Goal: Find specific page/section: Find specific page/section

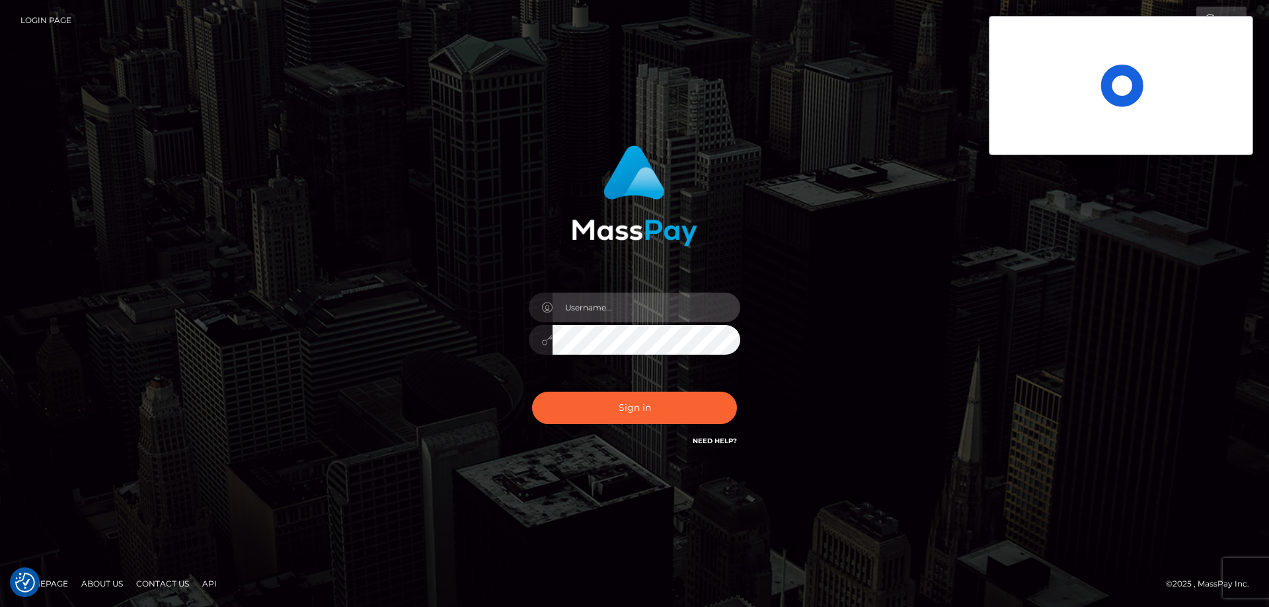
type input "Charina.ACE"
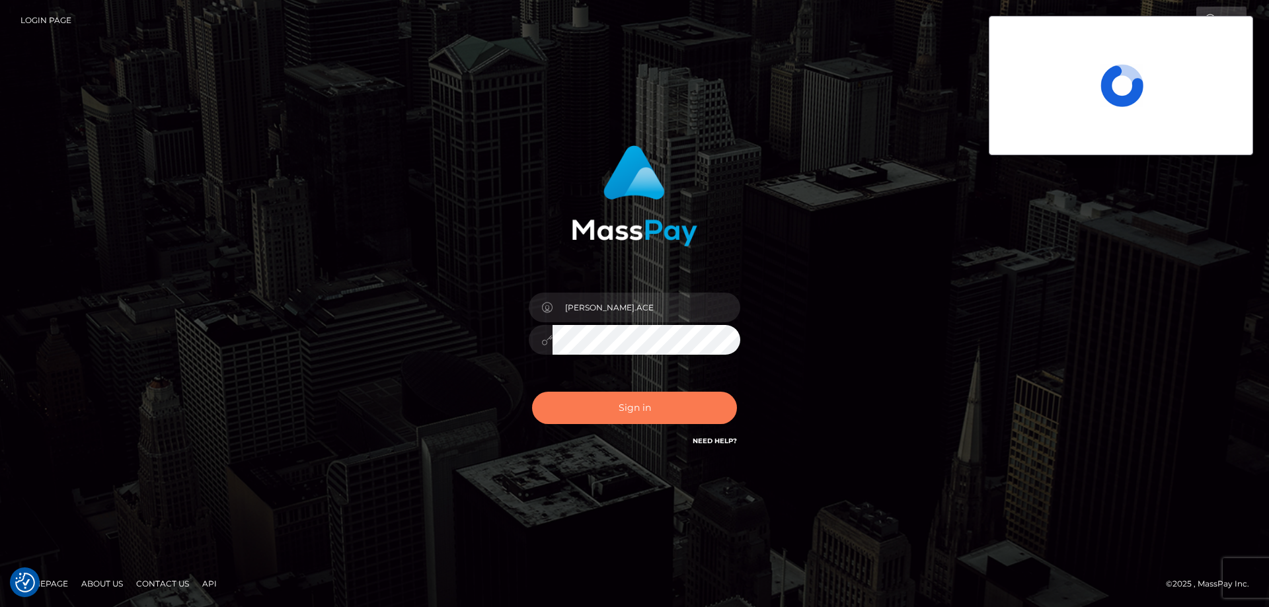
click at [664, 408] on button "Sign in" at bounding box center [634, 408] width 205 height 32
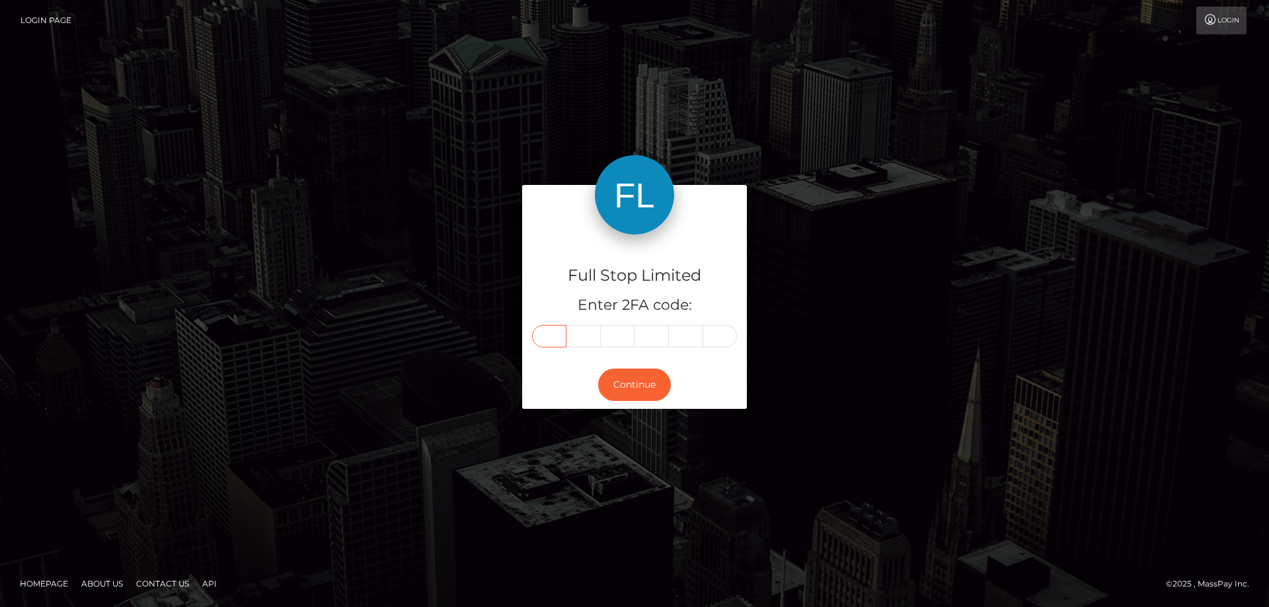
click at [543, 334] on input "text" at bounding box center [549, 336] width 34 height 22
type input "6"
type input "3"
type input "6"
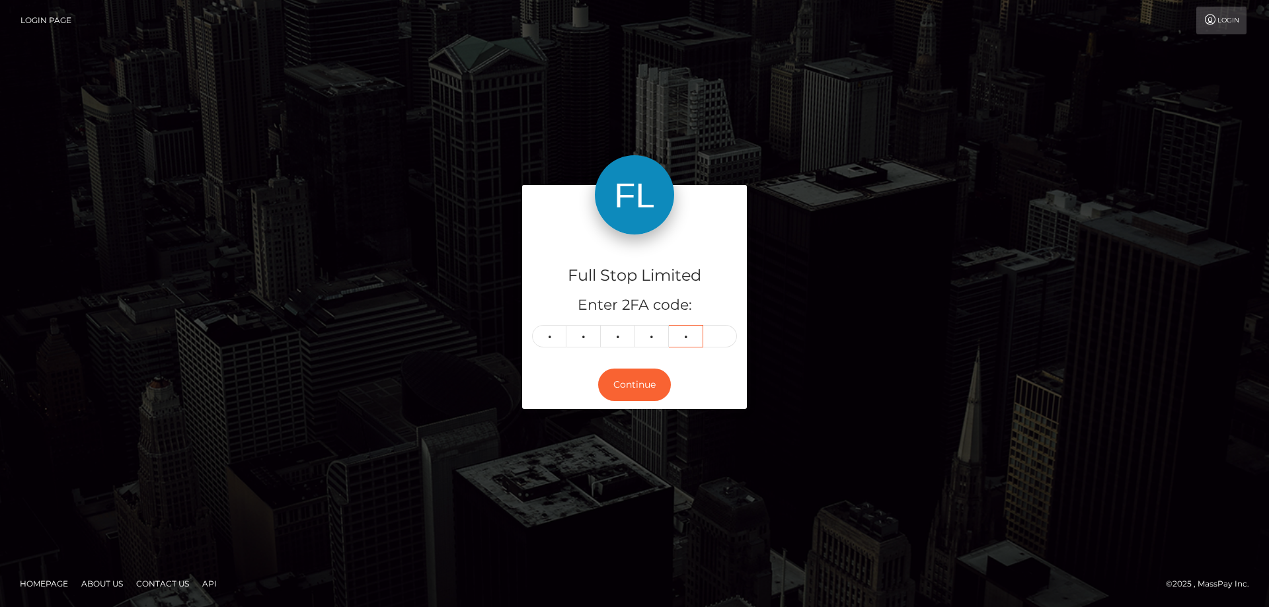
type input "0"
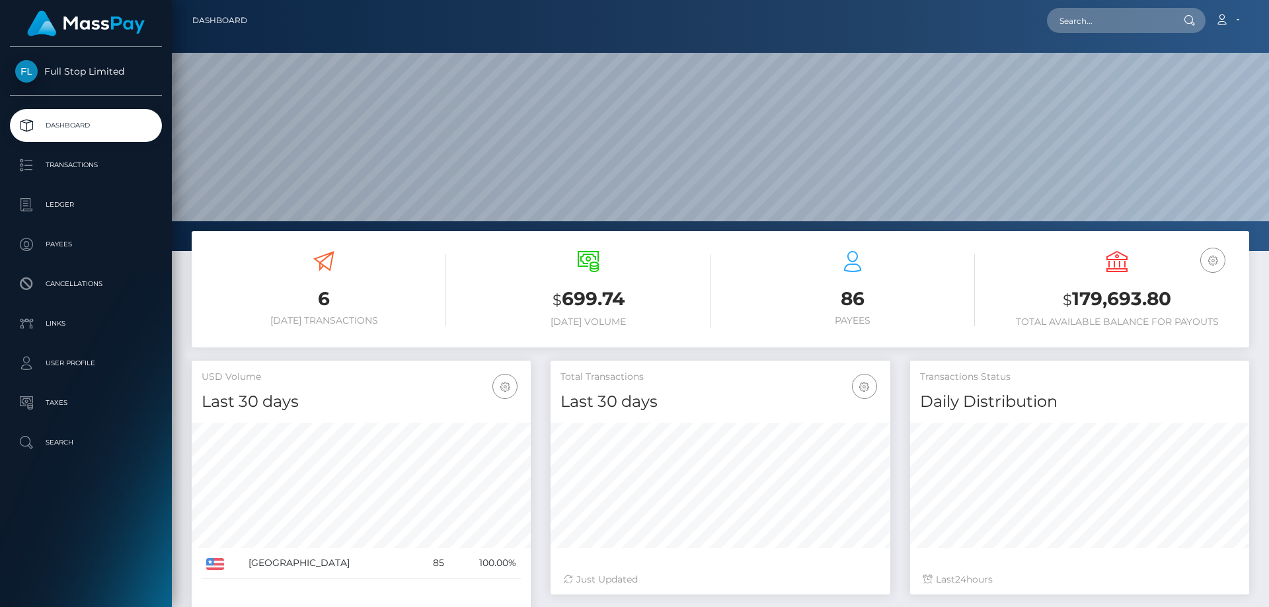
scroll to position [235, 340]
click at [1096, 16] on input "text" at bounding box center [1109, 20] width 124 height 25
type input "5302"
click at [110, 178] on link "Transactions" at bounding box center [86, 165] width 152 height 33
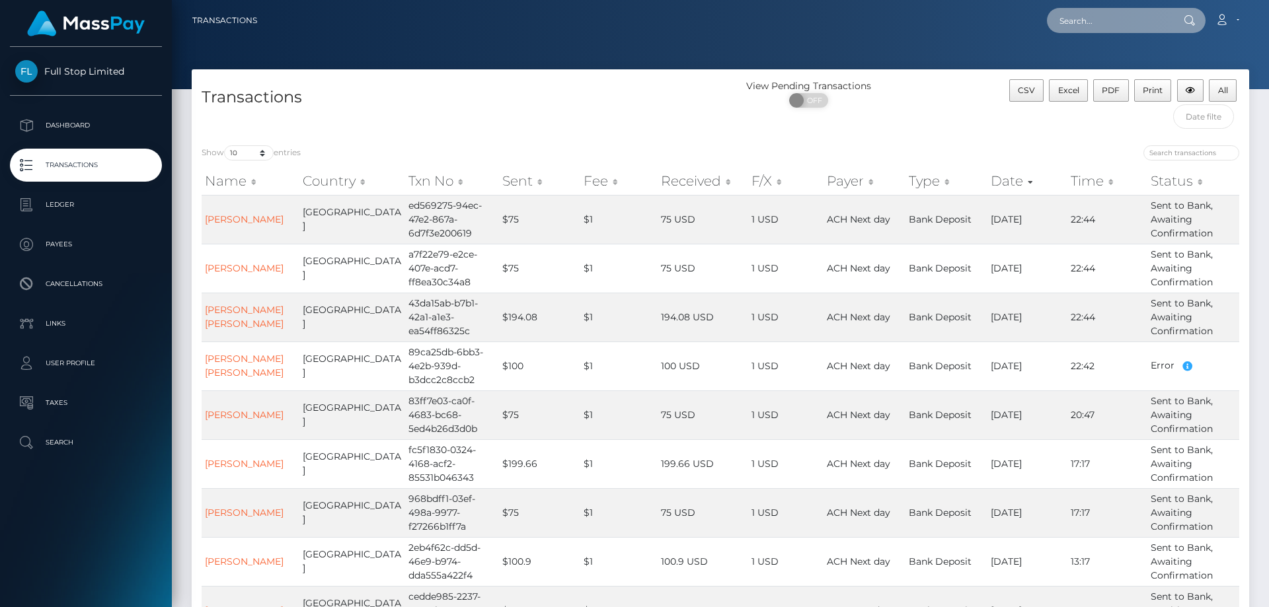
click at [1100, 17] on input "text" at bounding box center [1109, 20] width 124 height 25
paste input "23941923"
type input "23941923"
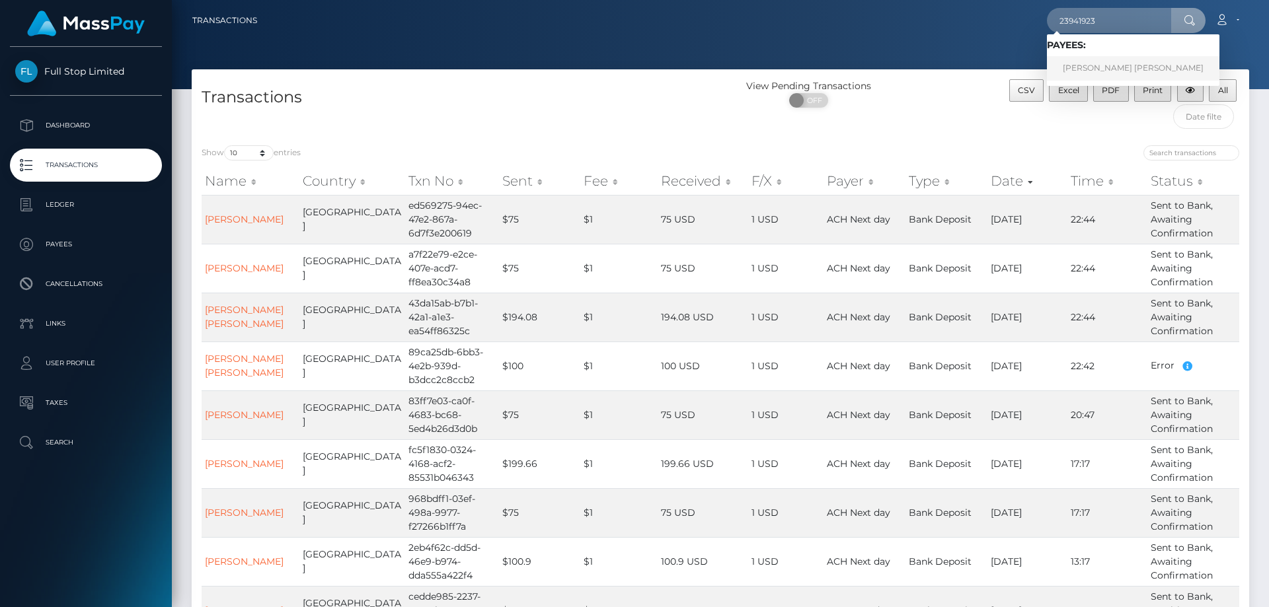
click at [1123, 67] on link "ANDREW WARREN ESTRADA" at bounding box center [1133, 68] width 172 height 24
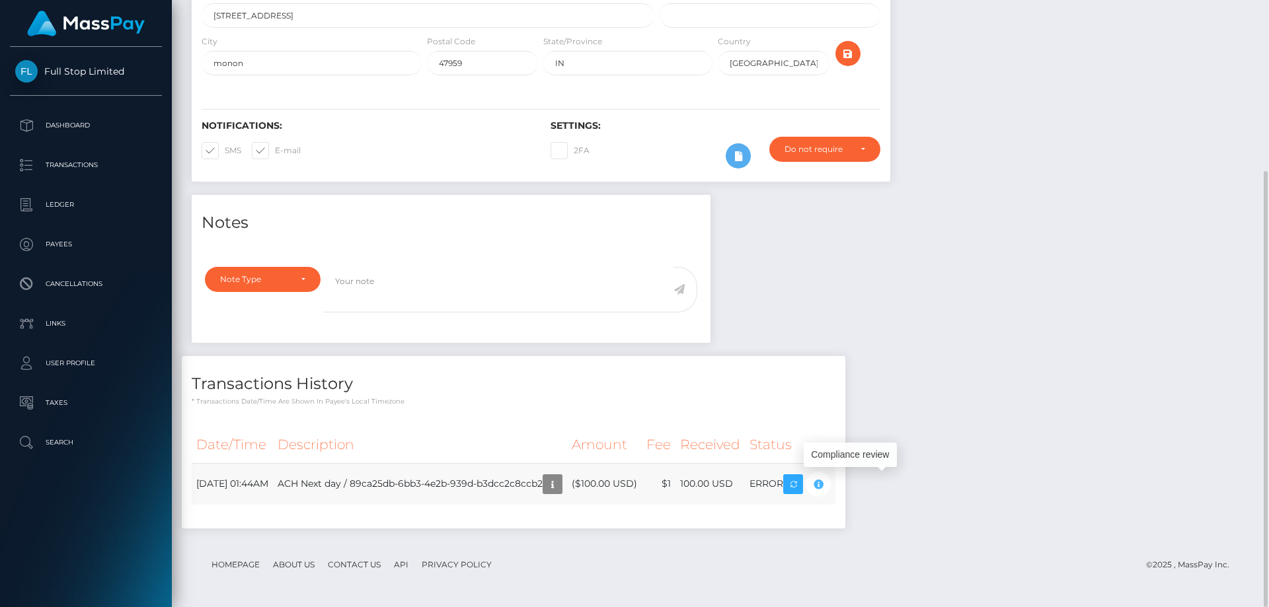
scroll to position [159, 340]
click at [826, 486] on icon "button" at bounding box center [818, 484] width 16 height 17
